Goal: Transaction & Acquisition: Purchase product/service

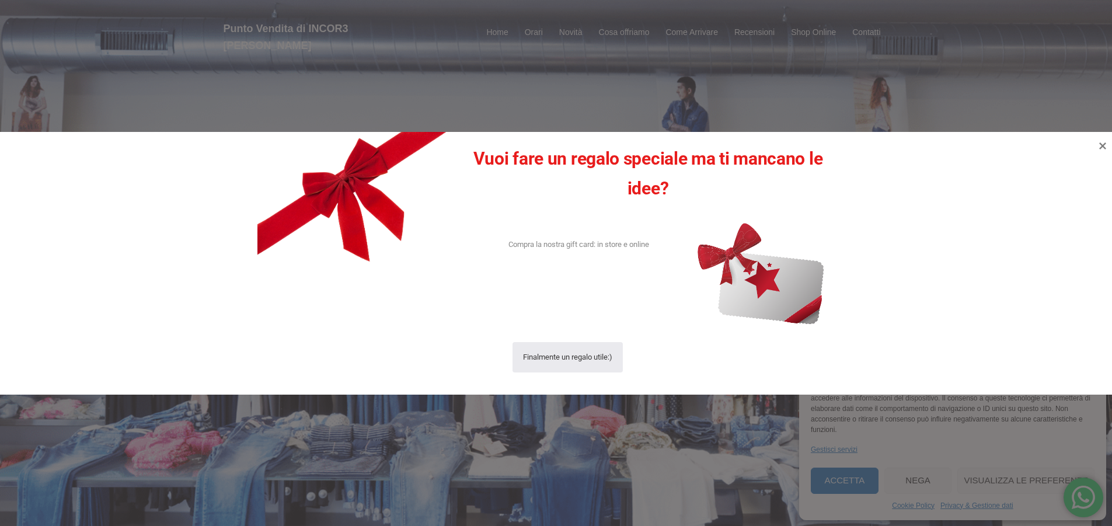
click at [1101, 148] on icon at bounding box center [1103, 145] width 7 height 7
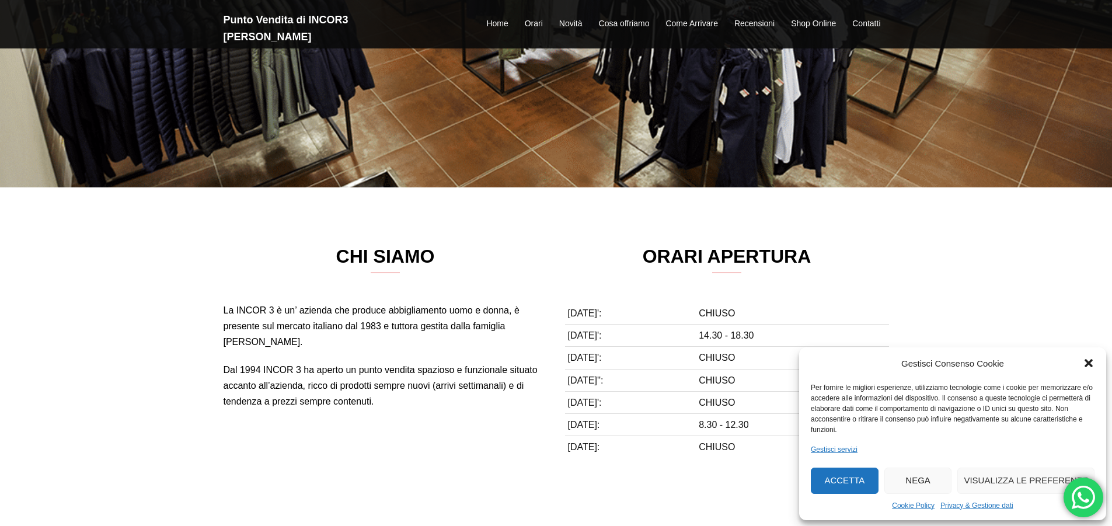
scroll to position [467, 0]
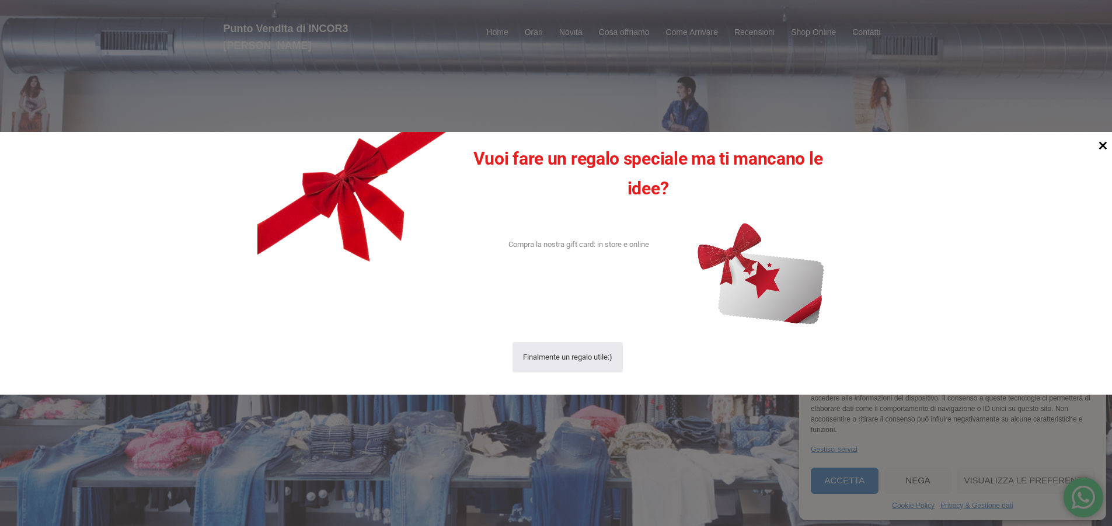
click at [1101, 147] on icon at bounding box center [1103, 145] width 16 height 16
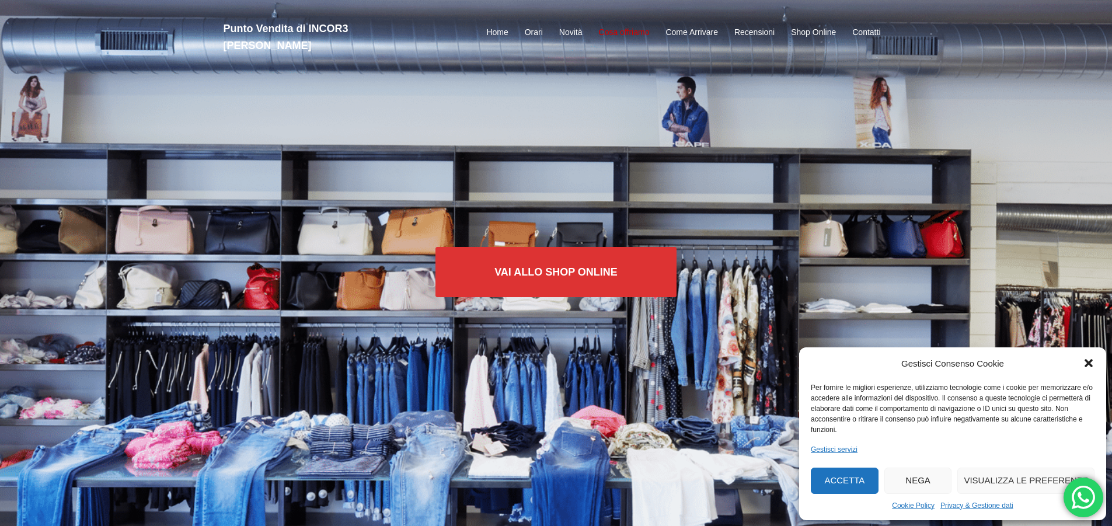
click at [625, 26] on link "Cosa offriamo" at bounding box center [624, 33] width 51 height 14
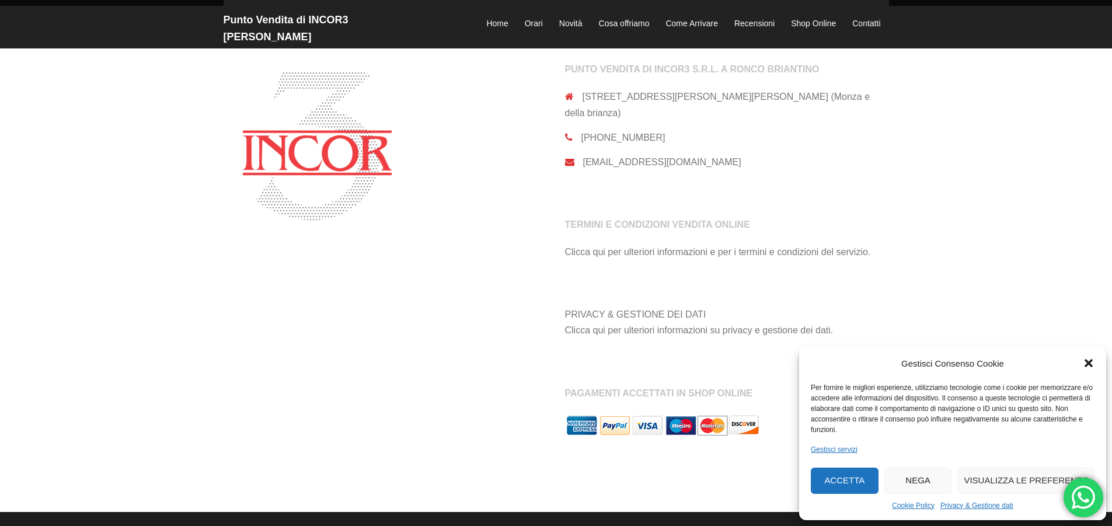
scroll to position [2766, 0]
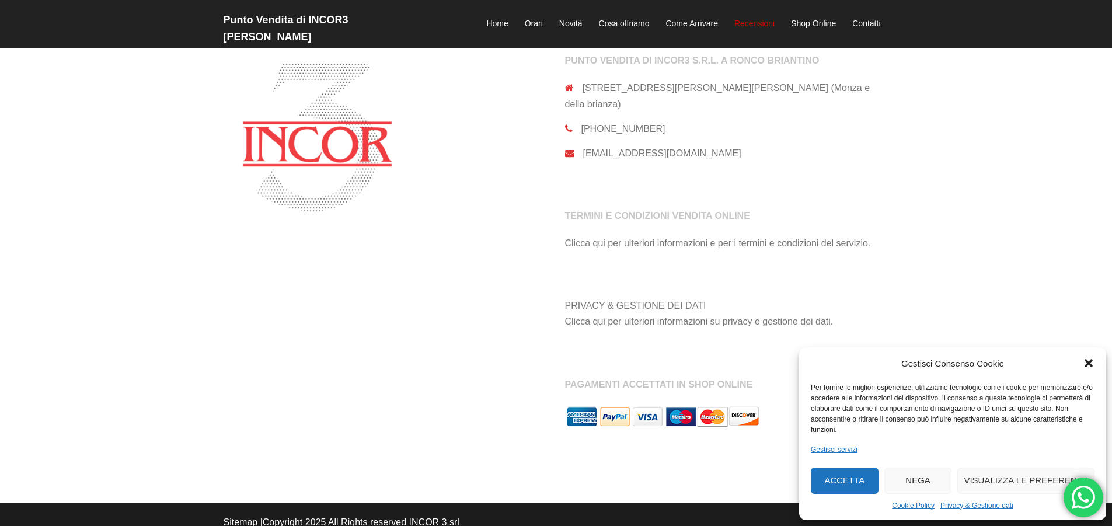
click at [764, 17] on link "Recensioni" at bounding box center [755, 24] width 40 height 14
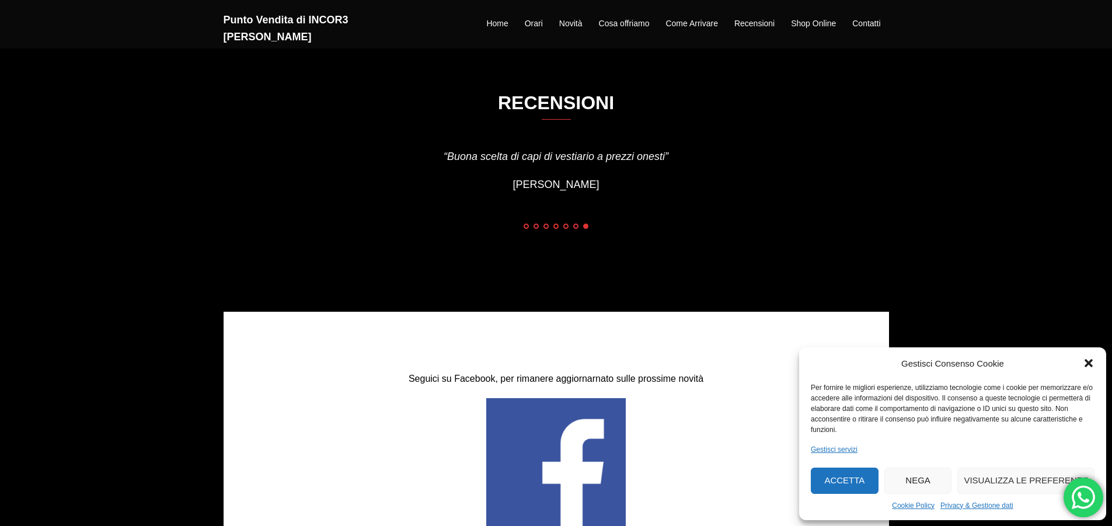
scroll to position [2132, 0]
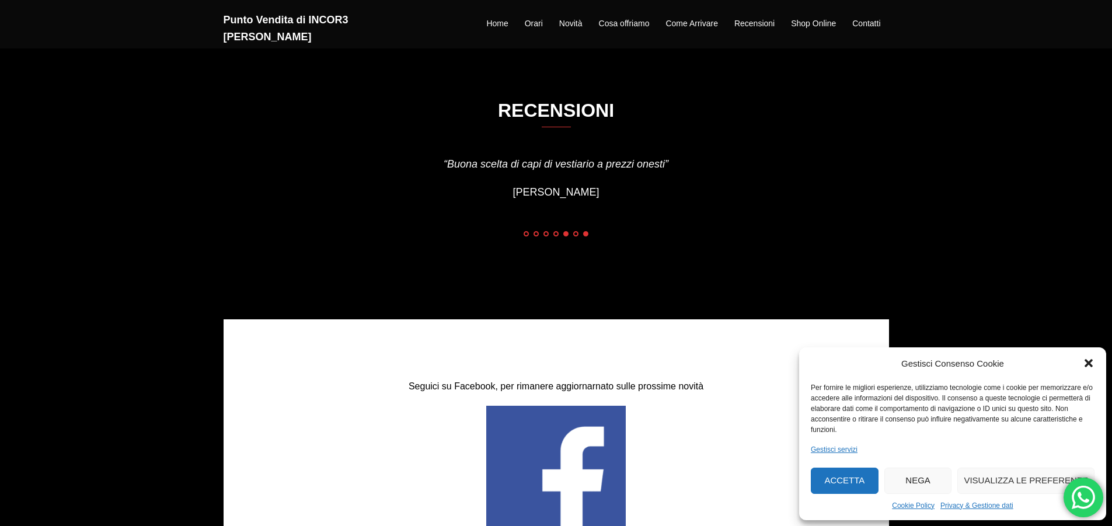
click at [563, 236] on div at bounding box center [566, 234] width 10 height 10
click at [537, 234] on span at bounding box center [536, 233] width 5 height 5
click at [523, 249] on div "” Ho trovato la gonna che cercavo da tempo. Peccato l’apertura solo di due mezz…" at bounding box center [556, 208] width 664 height 105
click at [524, 236] on span at bounding box center [526, 233] width 5 height 5
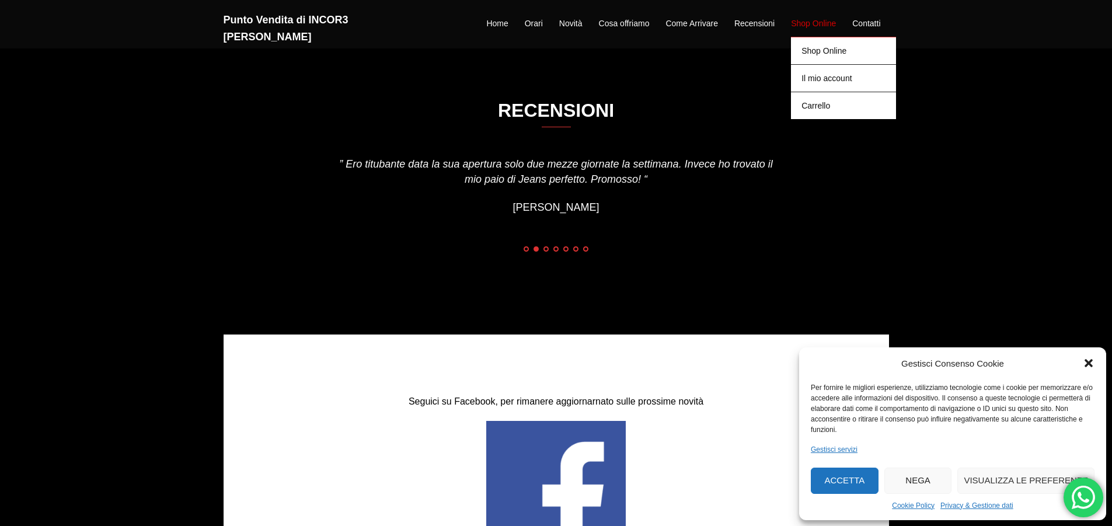
click at [806, 17] on link "Shop Online" at bounding box center [813, 24] width 45 height 14
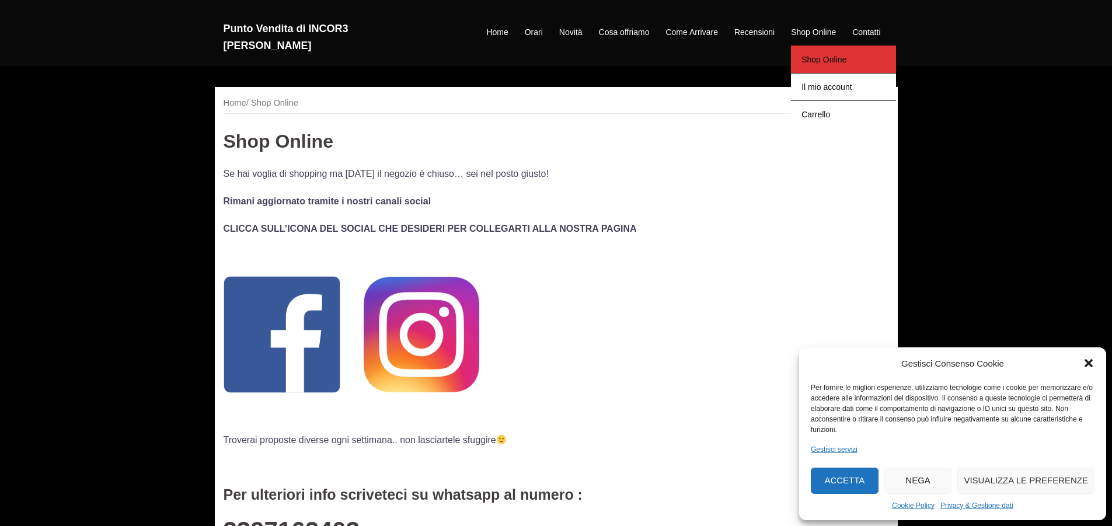
click at [815, 47] on link "Shop Online" at bounding box center [843, 59] width 105 height 27
click at [397, 360] on img at bounding box center [422, 335] width 116 height 116
